Goal: Find specific page/section: Find specific page/section

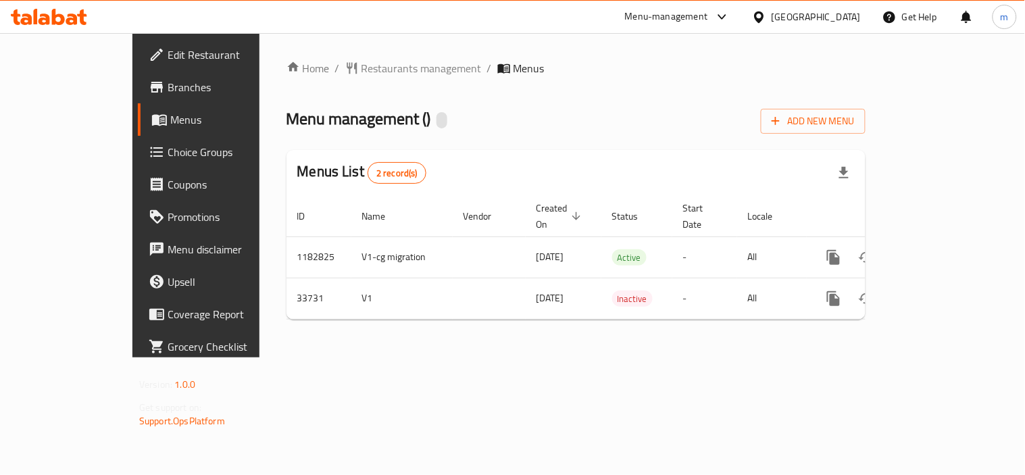
click at [41, 12] on div at bounding box center [512, 237] width 1025 height 475
click at [61, 14] on icon at bounding box center [49, 17] width 76 height 16
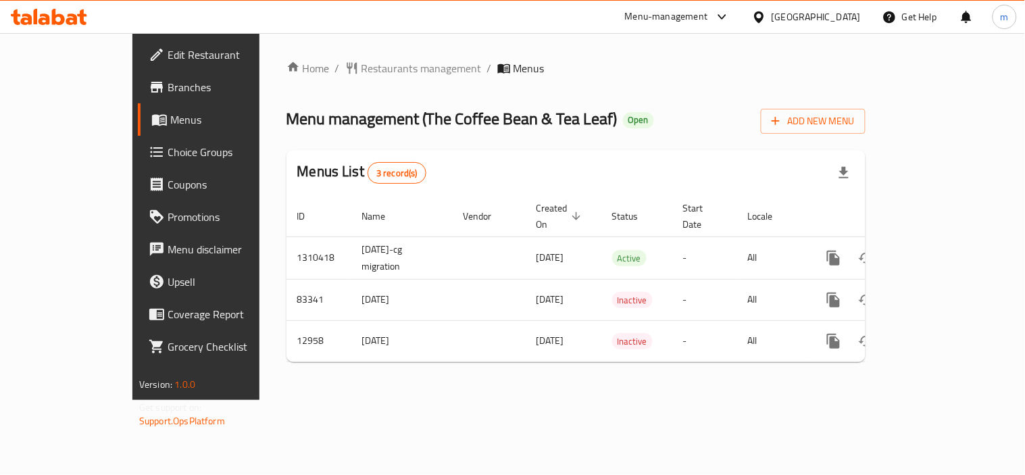
click at [45, 10] on icon at bounding box center [49, 17] width 76 height 16
click at [43, 18] on icon at bounding box center [44, 19] width 11 height 11
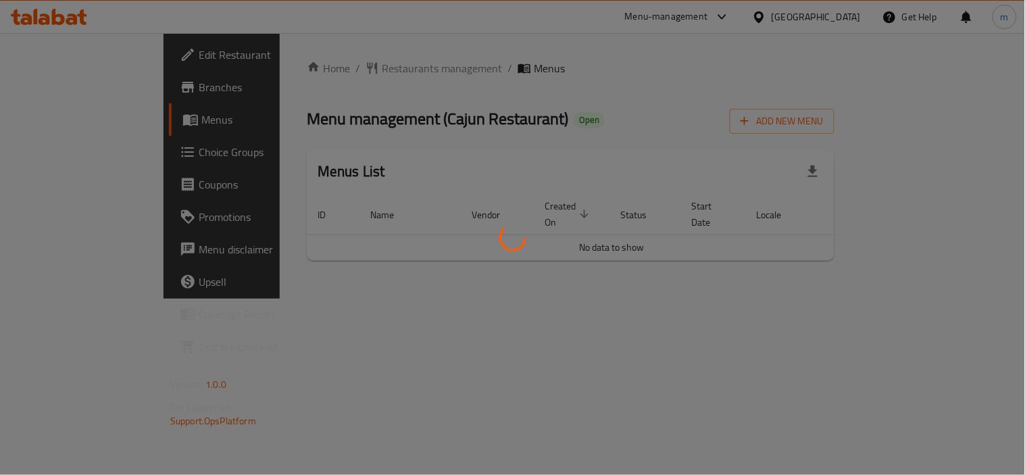
click at [49, 19] on div at bounding box center [512, 237] width 1025 height 475
click at [355, 82] on div at bounding box center [512, 237] width 1025 height 475
click at [51, 17] on div at bounding box center [512, 237] width 1025 height 475
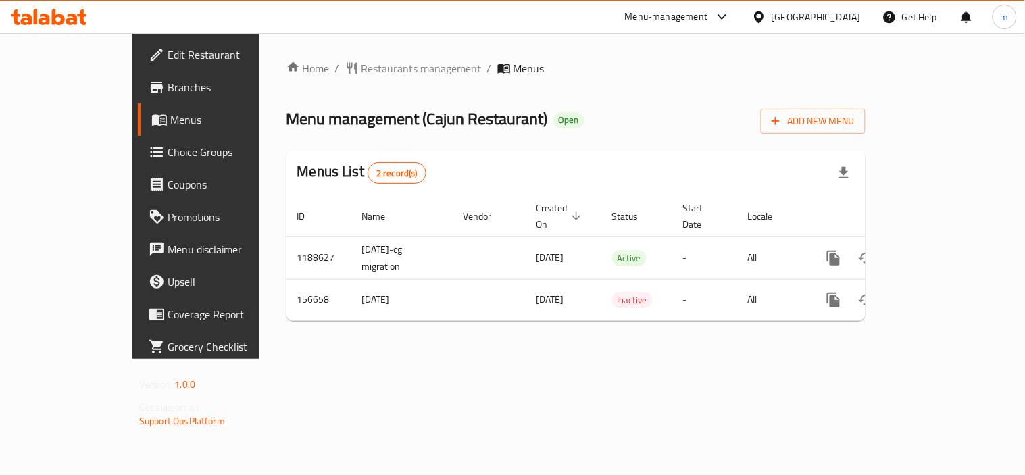
click at [73, 18] on icon at bounding box center [71, 19] width 11 height 11
